Goal: Check status: Check status

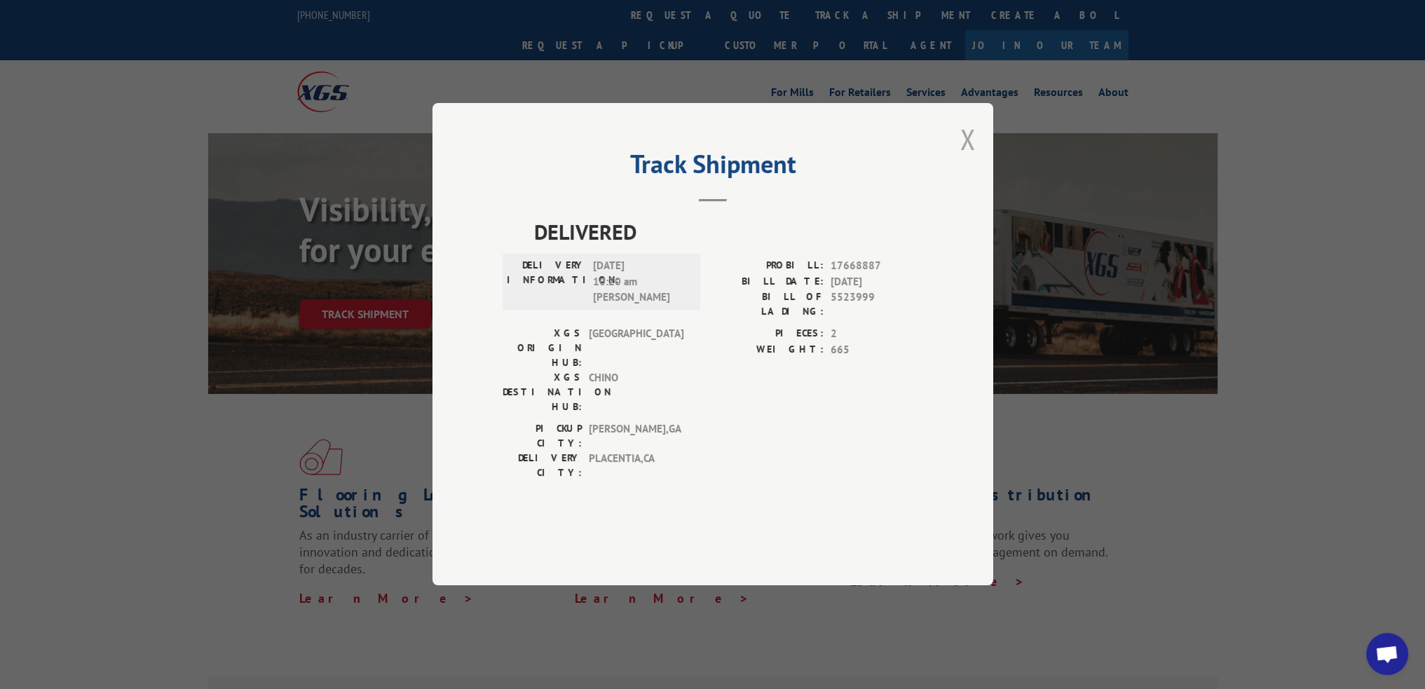
click at [972, 158] on button "Close modal" at bounding box center [968, 139] width 15 height 37
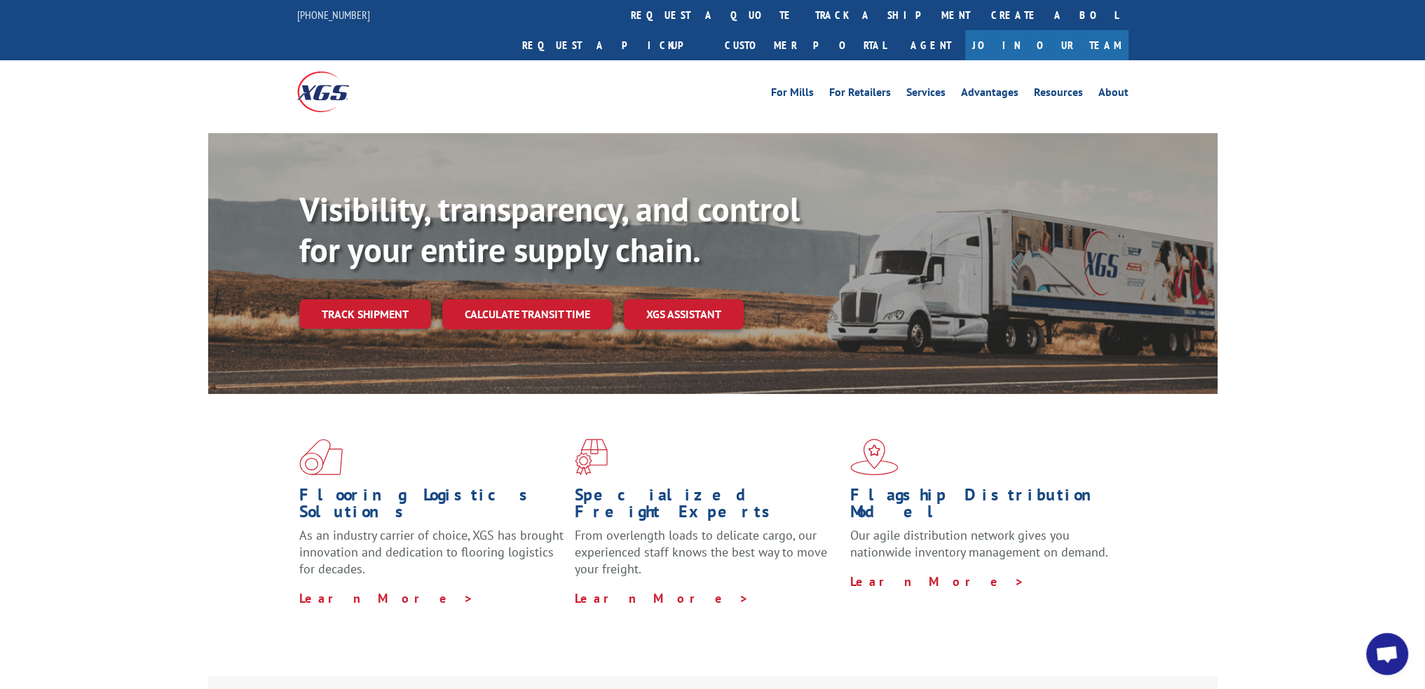
drag, startPoint x: 659, startPoint y: 20, endPoint x: 679, endPoint y: 57, distance: 42.4
click at [805, 20] on link "track a shipment" at bounding box center [893, 15] width 176 height 30
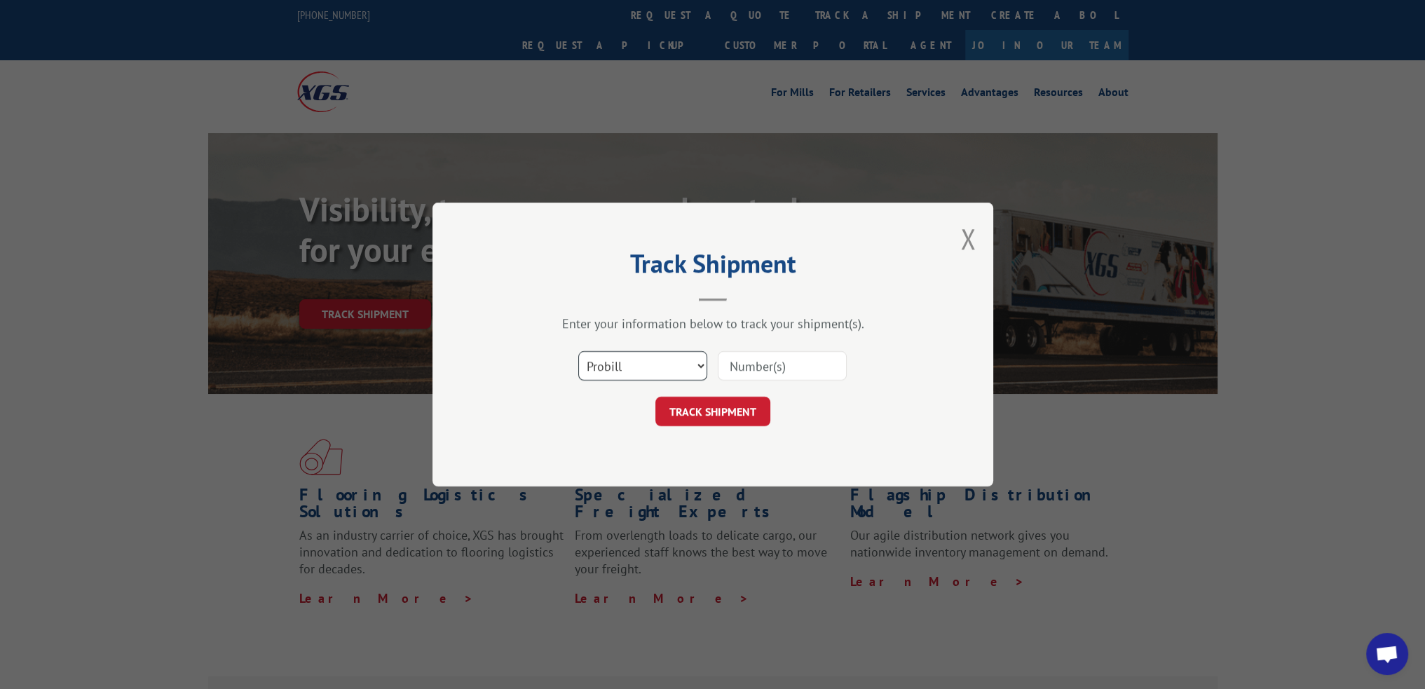
click at [686, 374] on select "Select category... Probill BOL PO" at bounding box center [642, 365] width 129 height 29
select select "po"
click at [578, 351] on select "Select category... Probill BOL PO" at bounding box center [642, 365] width 129 height 29
click at [780, 362] on input at bounding box center [782, 365] width 129 height 29
click at [738, 371] on input "v" at bounding box center [782, 365] width 129 height 29
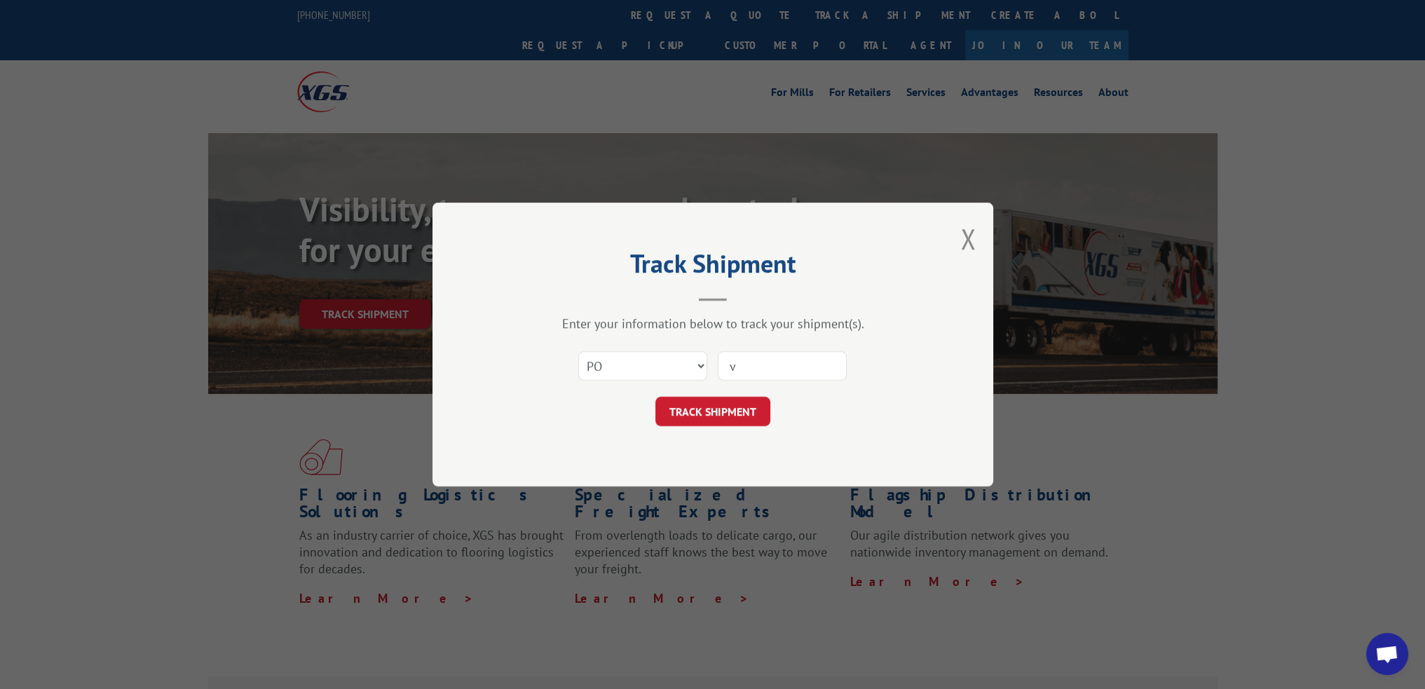
click at [738, 371] on input "v" at bounding box center [782, 365] width 129 height 29
paste input "46546625"
type input "46546625"
click at [732, 409] on button "TRACK SHIPMENT" at bounding box center [713, 411] width 115 height 29
